Goal: Task Accomplishment & Management: Use online tool/utility

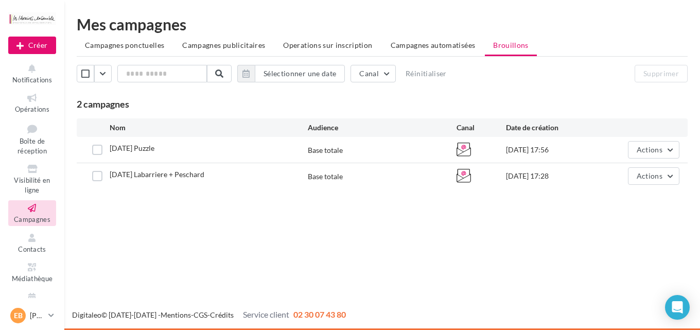
click at [267, 211] on div "Nouvelle campagne Créer Notifications Opérations Boîte de réception Visibilité …" at bounding box center [350, 165] width 700 height 330
drag, startPoint x: 135, startPoint y: 174, endPoint x: 207, endPoint y: 181, distance: 72.9
click at [207, 181] on div "[DATE] Labarriere + Peschard" at bounding box center [209, 175] width 198 height 13
click at [169, 202] on div "Mes campagnes Campagnes ponctuelles Campagnes publicitaires Operations sur insc…" at bounding box center [381, 104] width 635 height 209
drag, startPoint x: 135, startPoint y: 174, endPoint x: 207, endPoint y: 174, distance: 72.5
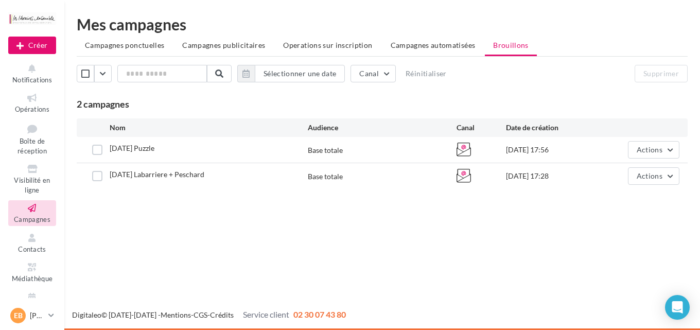
click at [207, 174] on div "[DATE] Labarriere + Peschard" at bounding box center [209, 175] width 198 height 13
drag, startPoint x: 135, startPoint y: 174, endPoint x: 167, endPoint y: 174, distance: 31.9
click at [167, 174] on span "[DATE] Labarriere + Peschard" at bounding box center [157, 174] width 95 height 9
click at [233, 246] on div "Nouvelle campagne Créer Notifications Opérations Boîte de réception Visibilité …" at bounding box center [350, 165] width 700 height 330
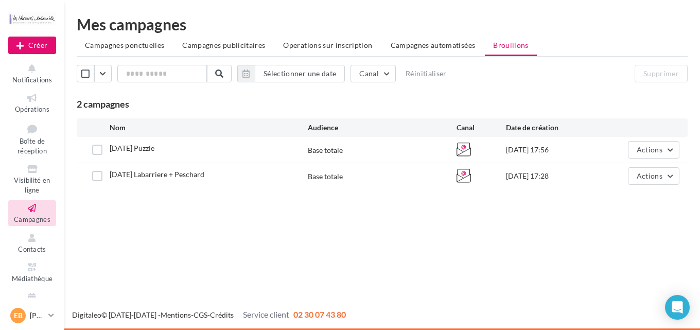
drag, startPoint x: 165, startPoint y: 147, endPoint x: 111, endPoint y: 152, distance: 54.3
click at [111, 152] on div "[DATE] Puzzle" at bounding box center [209, 149] width 198 height 13
click at [169, 191] on div "Mes campagnes Campagnes ponctuelles Campagnes publicitaires Operations sur insc…" at bounding box center [381, 104] width 635 height 176
drag, startPoint x: 216, startPoint y: 172, endPoint x: 109, endPoint y: 178, distance: 107.1
click at [109, 178] on div "[DATE] Labarriere + Peschard Base totale [DATE] 17:28 Actions" at bounding box center [382, 175] width 594 height 17
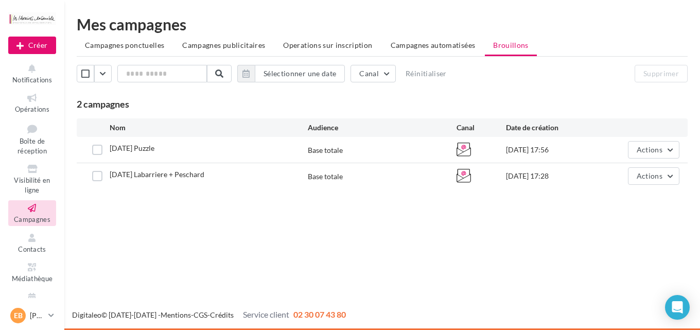
click at [121, 208] on div "Mes campagnes Campagnes ponctuelles Campagnes publicitaires Operations sur insc…" at bounding box center [381, 104] width 635 height 209
drag, startPoint x: 213, startPoint y: 179, endPoint x: 108, endPoint y: 179, distance: 105.5
click at [108, 179] on div "[DATE] Labarriere + Peschard Base totale [DATE] 17:28 Actions" at bounding box center [382, 175] width 594 height 17
click at [140, 226] on div "Nouvelle campagne Créer Notifications Opérations Boîte de réception Visibilité …" at bounding box center [350, 165] width 700 height 330
drag, startPoint x: 160, startPoint y: 149, endPoint x: 107, endPoint y: 151, distance: 53.6
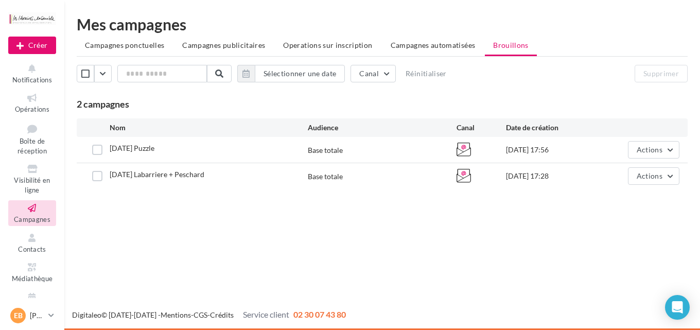
click at [107, 151] on div "[DATE] Puzzle Base totale [DATE] 17:56 Actions" at bounding box center [382, 149] width 594 height 17
click at [135, 208] on div "Mes campagnes Campagnes ponctuelles Campagnes publicitaires Operations sur insc…" at bounding box center [381, 104] width 635 height 209
drag, startPoint x: 218, startPoint y: 174, endPoint x: 106, endPoint y: 175, distance: 111.7
click at [106, 175] on div "[DATE] Labarriere + Peschard Base totale [DATE] 17:28 Actions" at bounding box center [382, 175] width 594 height 17
click at [142, 211] on div "Nouvelle campagne Créer Notifications Opérations Boîte de réception Visibilité …" at bounding box center [350, 165] width 700 height 330
